Goal: Task Accomplishment & Management: Manage account settings

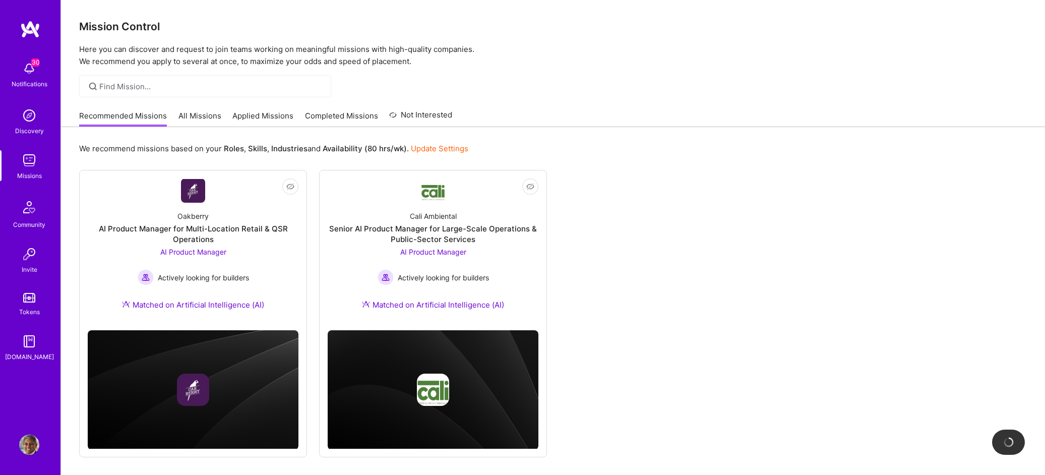
click at [29, 448] on img at bounding box center [29, 445] width 20 height 20
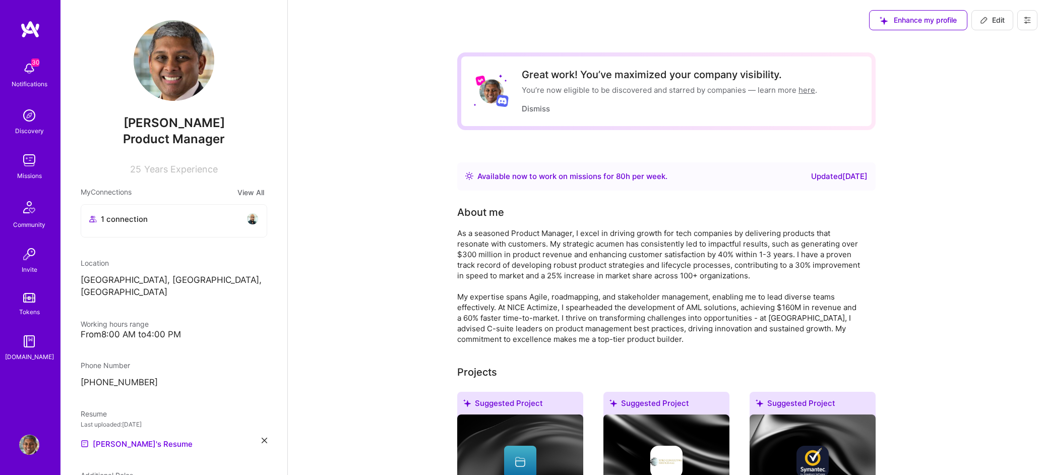
click at [1023, 19] on icon at bounding box center [1027, 20] width 8 height 8
click at [1005, 72] on button "Payment method" at bounding box center [1000, 69] width 76 height 26
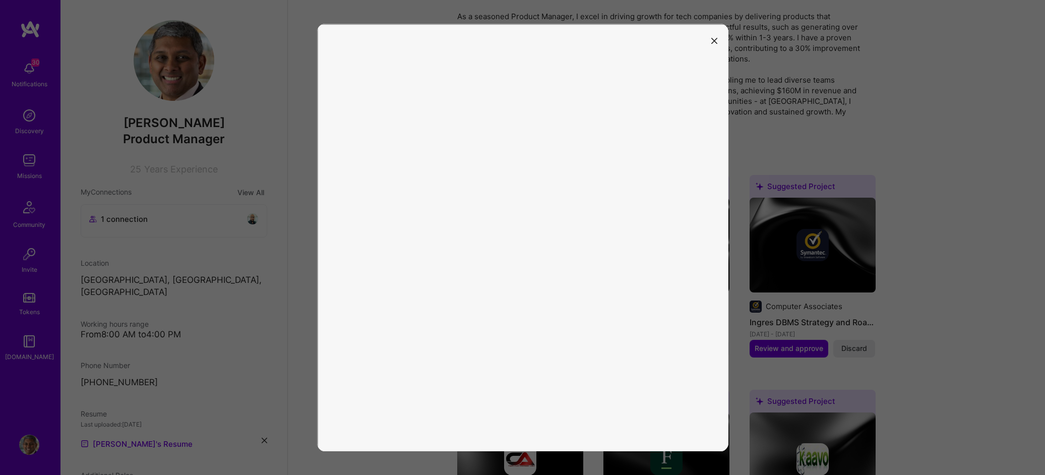
scroll to position [289, 0]
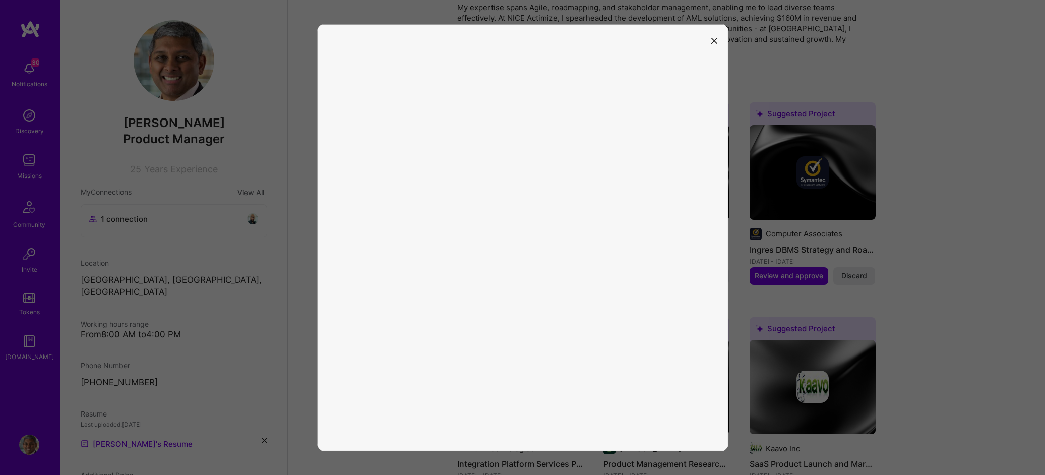
click at [714, 41] on icon "modal" at bounding box center [714, 41] width 6 height 6
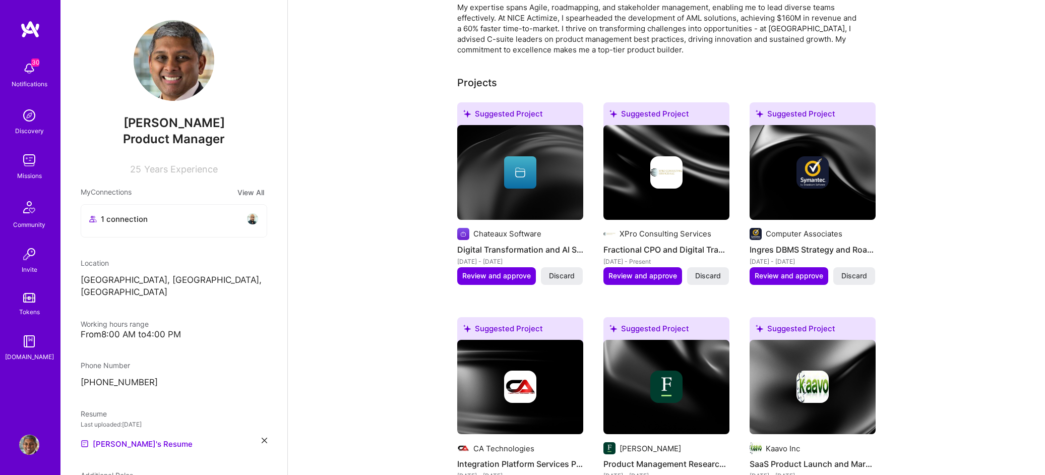
click at [30, 76] on img at bounding box center [29, 68] width 20 height 20
click at [29, 163] on img at bounding box center [29, 160] width 20 height 20
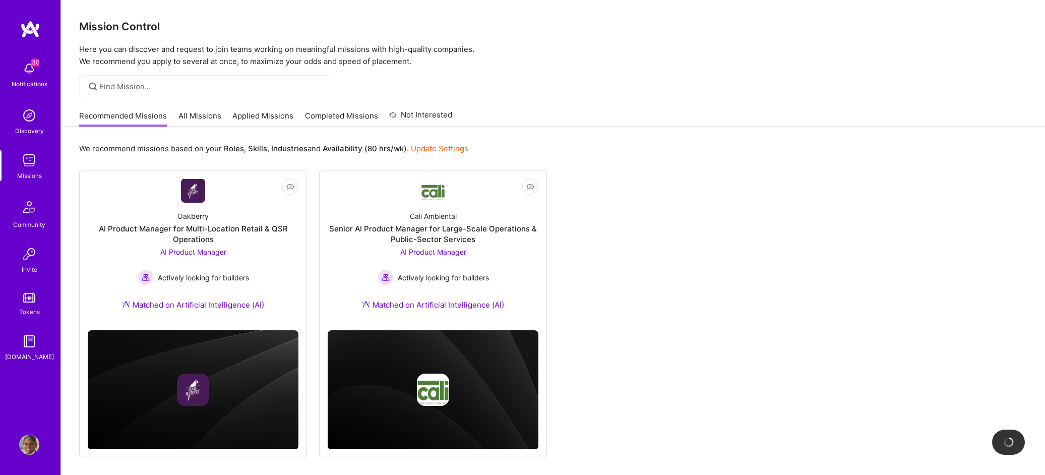
click at [264, 115] on link "Applied Missions" at bounding box center [262, 118] width 61 height 17
